Goal: Task Accomplishment & Management: Use online tool/utility

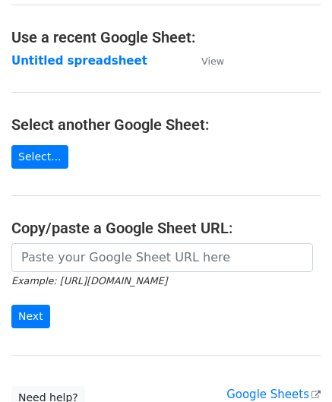
scroll to position [76, 0]
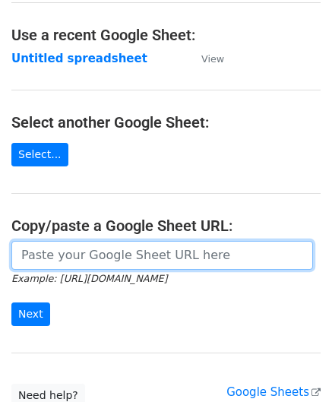
click at [82, 254] on input "url" at bounding box center [161, 255] width 301 height 29
paste input "[URL][DOMAIN_NAME]"
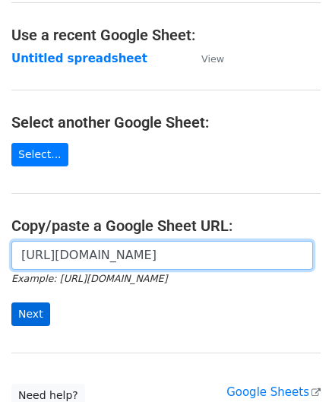
type input "[URL][DOMAIN_NAME]"
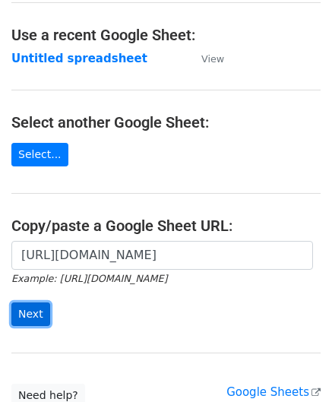
click at [35, 313] on input "Next" at bounding box center [30, 314] width 39 height 24
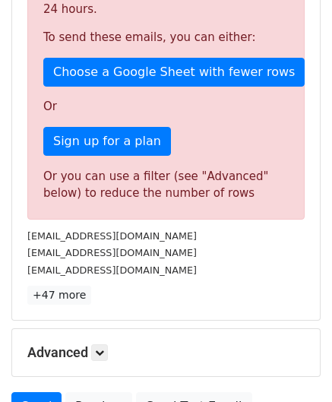
scroll to position [512, 0]
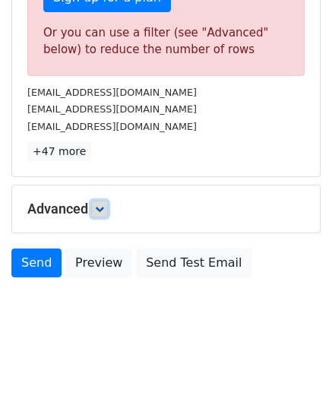
click at [104, 204] on icon at bounding box center [99, 208] width 9 height 9
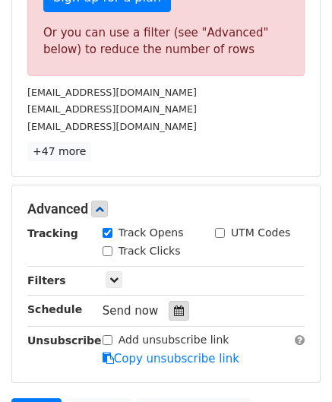
click at [174, 305] on icon at bounding box center [179, 310] width 10 height 11
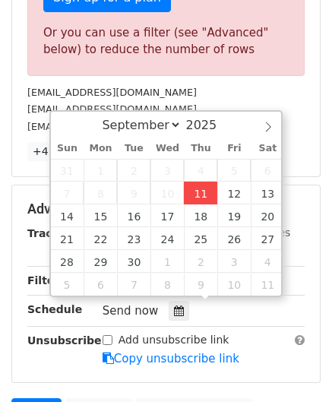
type input "[DATE] 12:00"
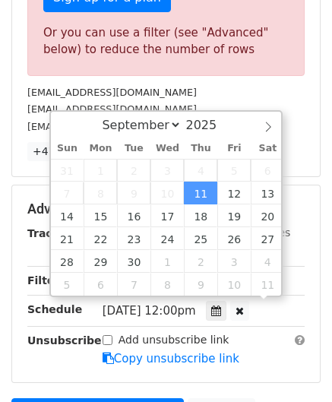
scroll to position [0, 0]
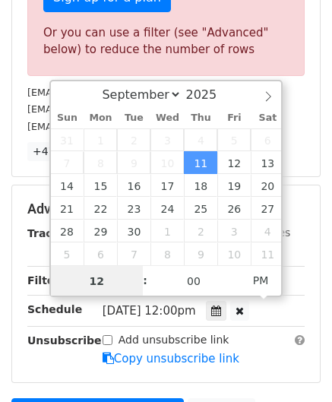
paste input "8"
type input "8"
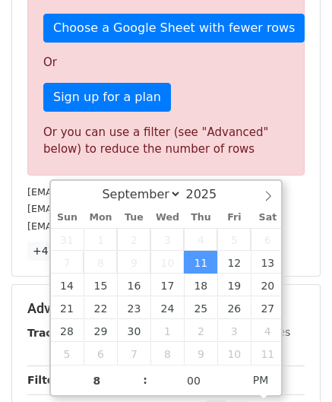
type input "[DATE] 20:00"
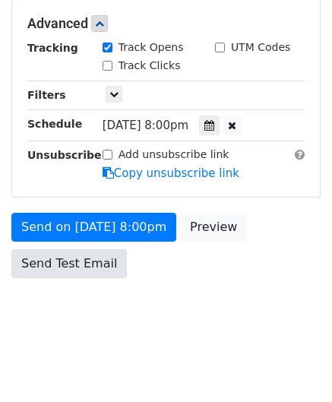
scroll to position [696, 0]
